Goal: Find contact information: Find contact information

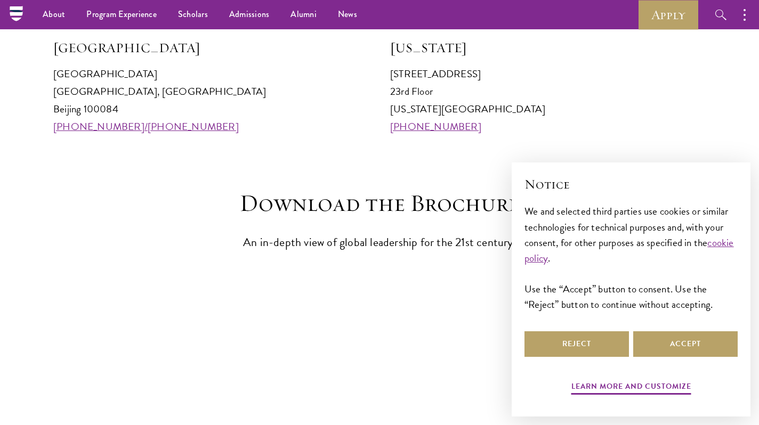
scroll to position [1201, 0]
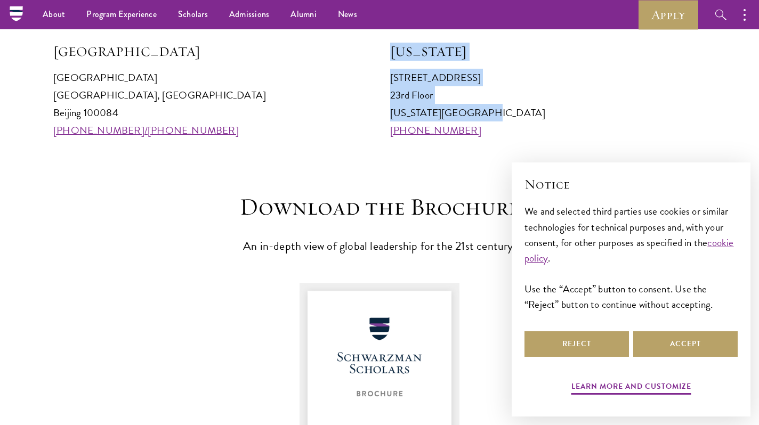
drag, startPoint x: 482, startPoint y: 115, endPoint x: 390, endPoint y: 51, distance: 112.7
copy div "New York 641 Lexington Avenue 23rd Floor New York, NY 10022"
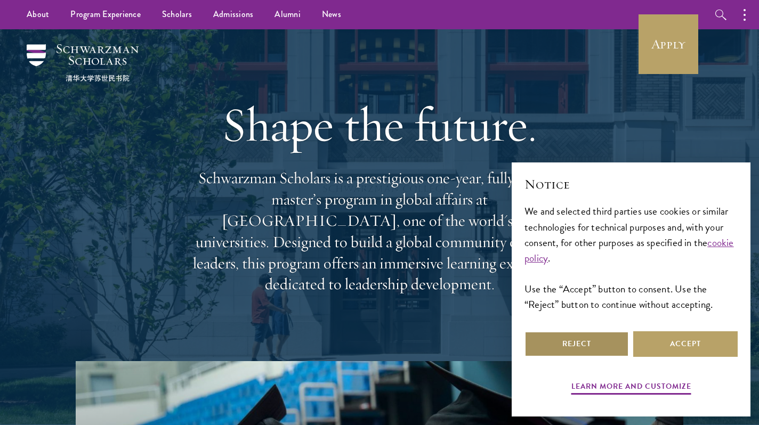
click at [592, 346] on button "Reject" at bounding box center [577, 345] width 104 height 26
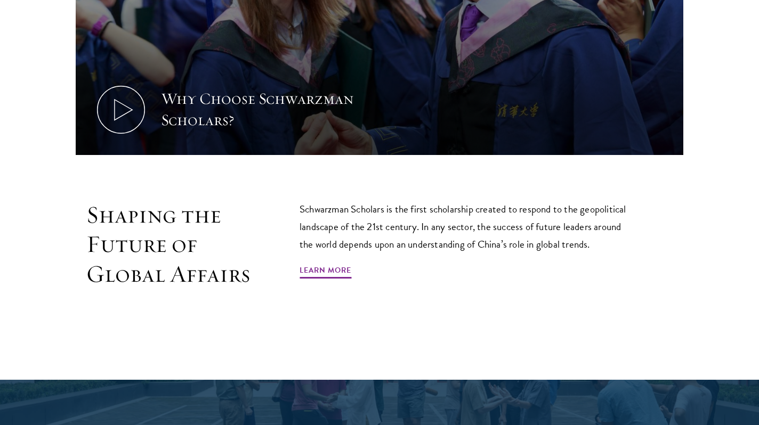
scroll to position [551, 0]
